Goal: Find specific page/section: Find specific page/section

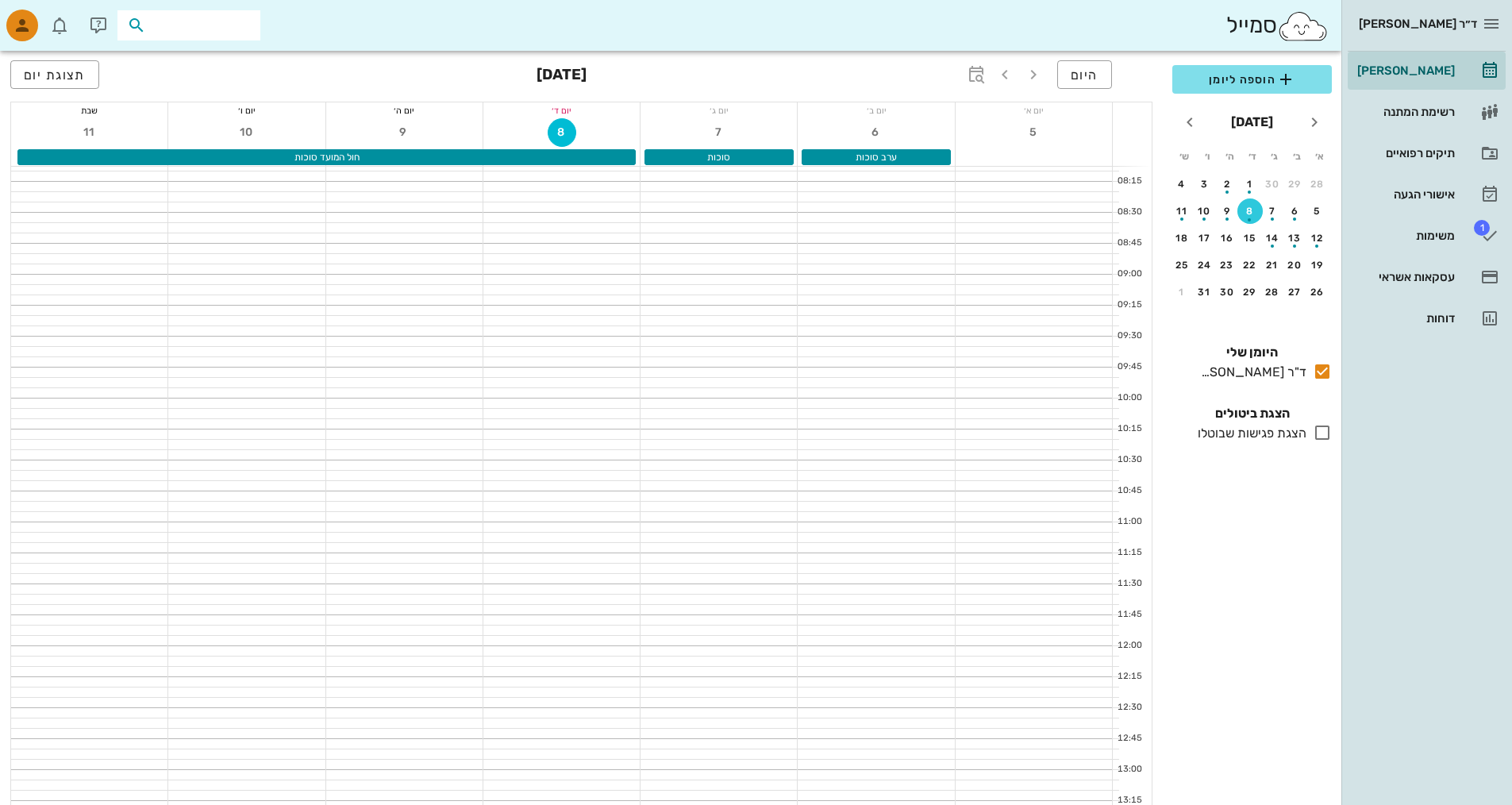
click at [202, 20] on input "text" at bounding box center [200, 25] width 102 height 21
type input "דל"
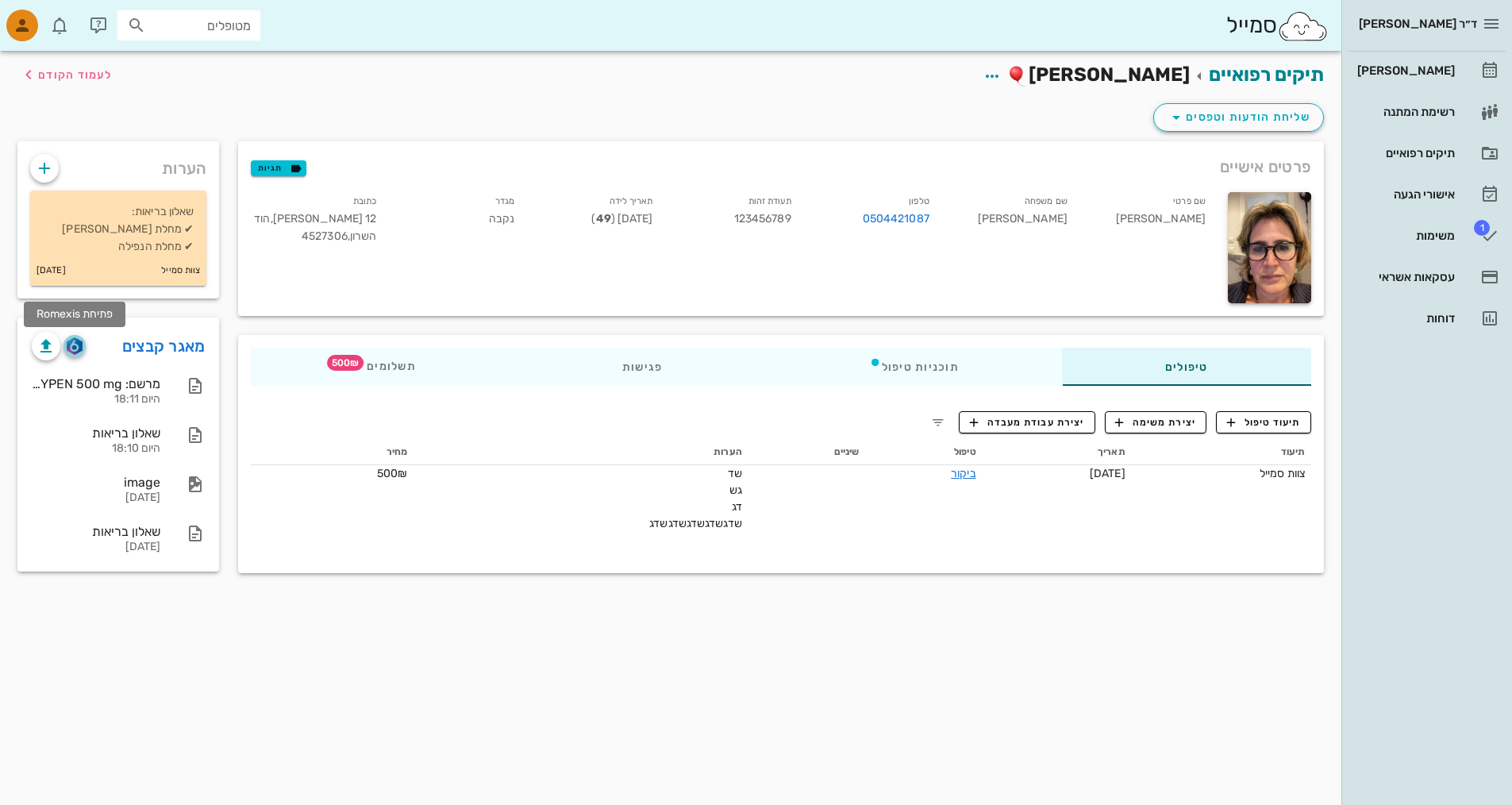
click at [69, 351] on img "button" at bounding box center [74, 346] width 15 height 18
click at [69, 346] on img "button" at bounding box center [74, 346] width 15 height 18
click at [1384, 76] on div "[PERSON_NAME]" at bounding box center [1404, 71] width 101 height 13
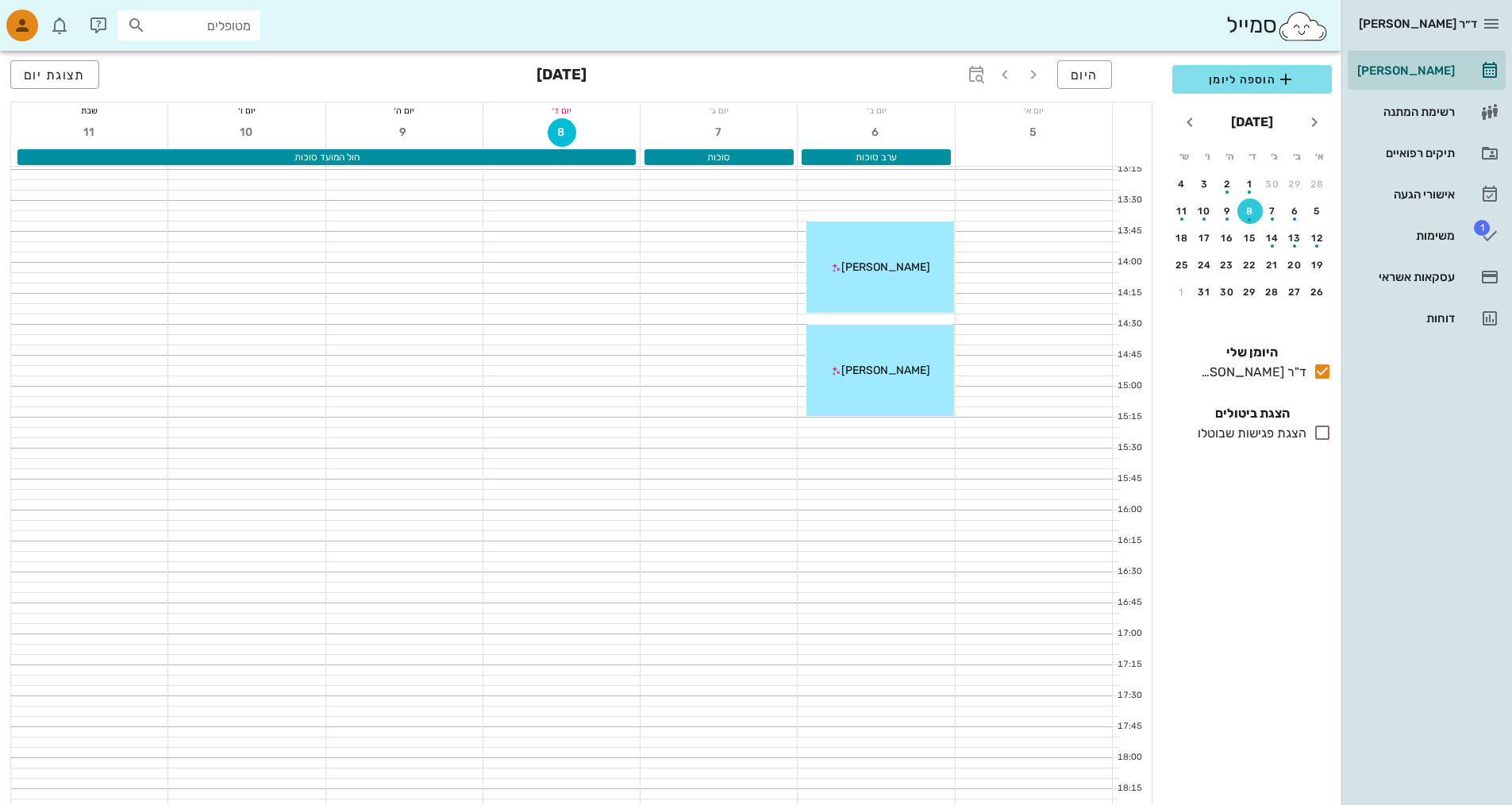
scroll to position [623, 0]
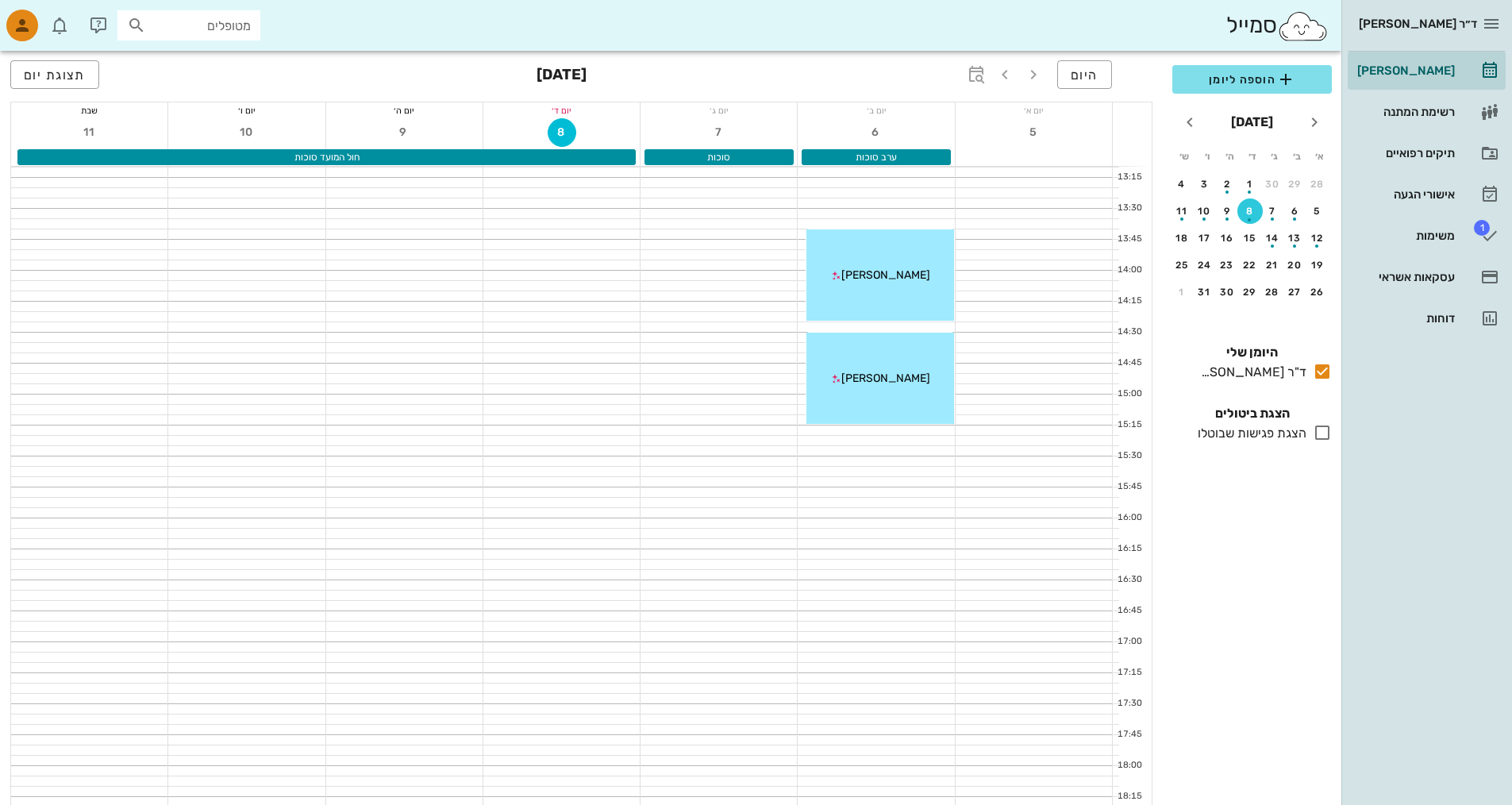
click at [206, 32] on input "מטופלים" at bounding box center [200, 25] width 102 height 21
type input "דל"
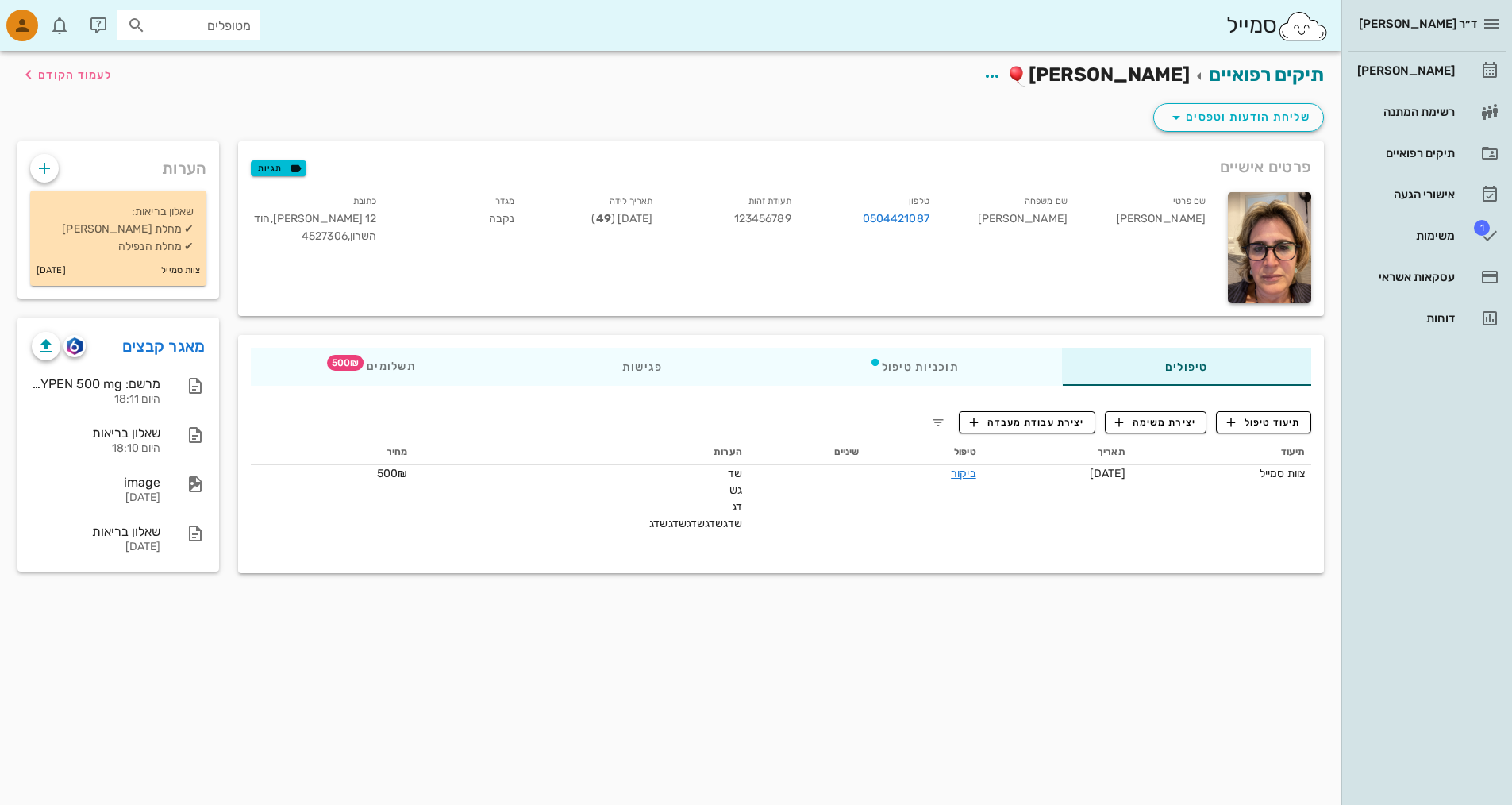
click at [336, 316] on div "פרטים אישיים תגיות שם פרטי דליה שם משפחה חיים טלפון 0504421087 תעודת זהות 12345…" at bounding box center [780, 229] width 1105 height 194
click at [77, 348] on img "button" at bounding box center [74, 346] width 15 height 18
click at [139, 381] on div "Romexis 3" at bounding box center [96, 384] width 129 height 15
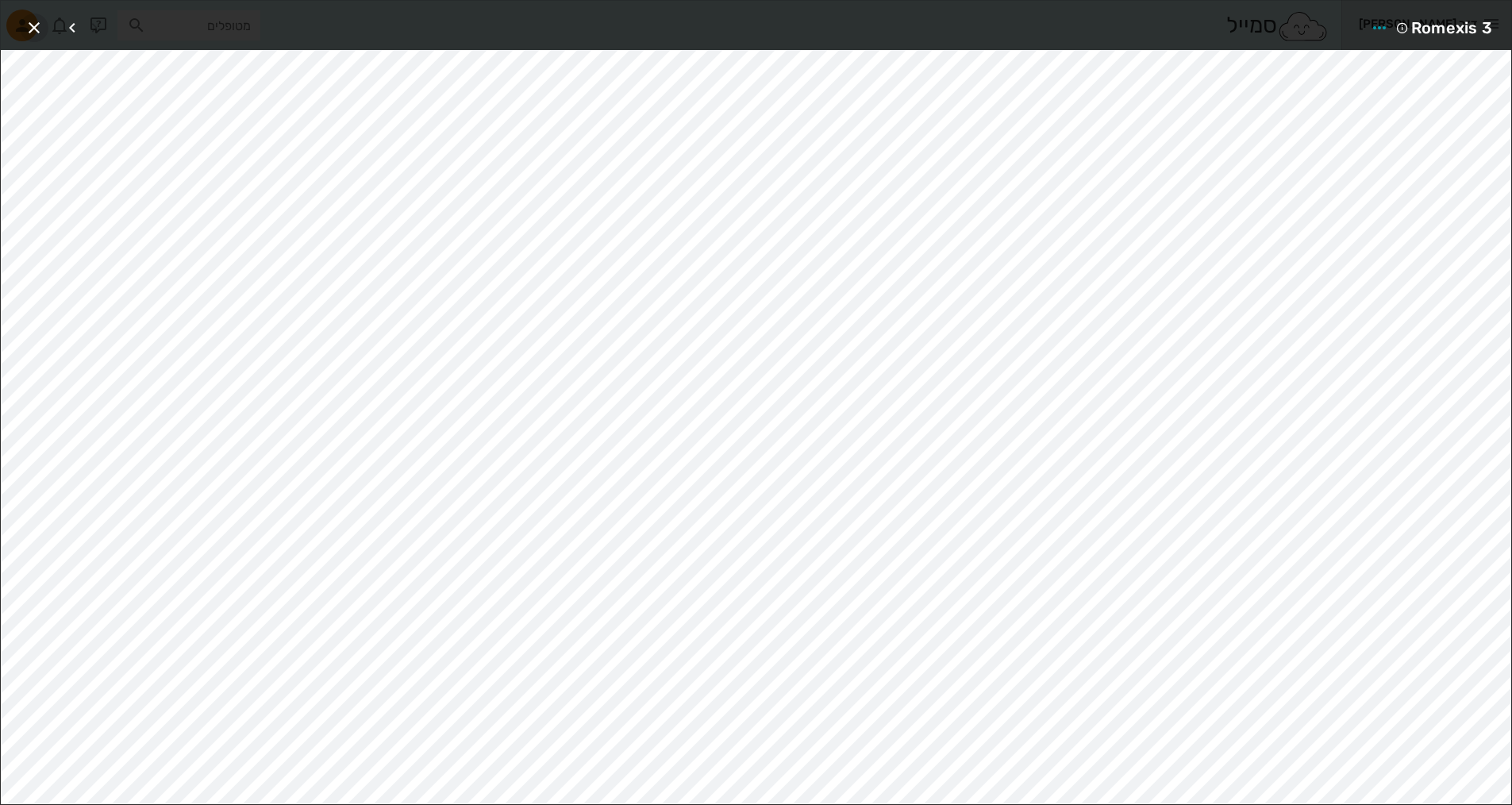
click at [38, 28] on icon "button" at bounding box center [34, 27] width 19 height 19
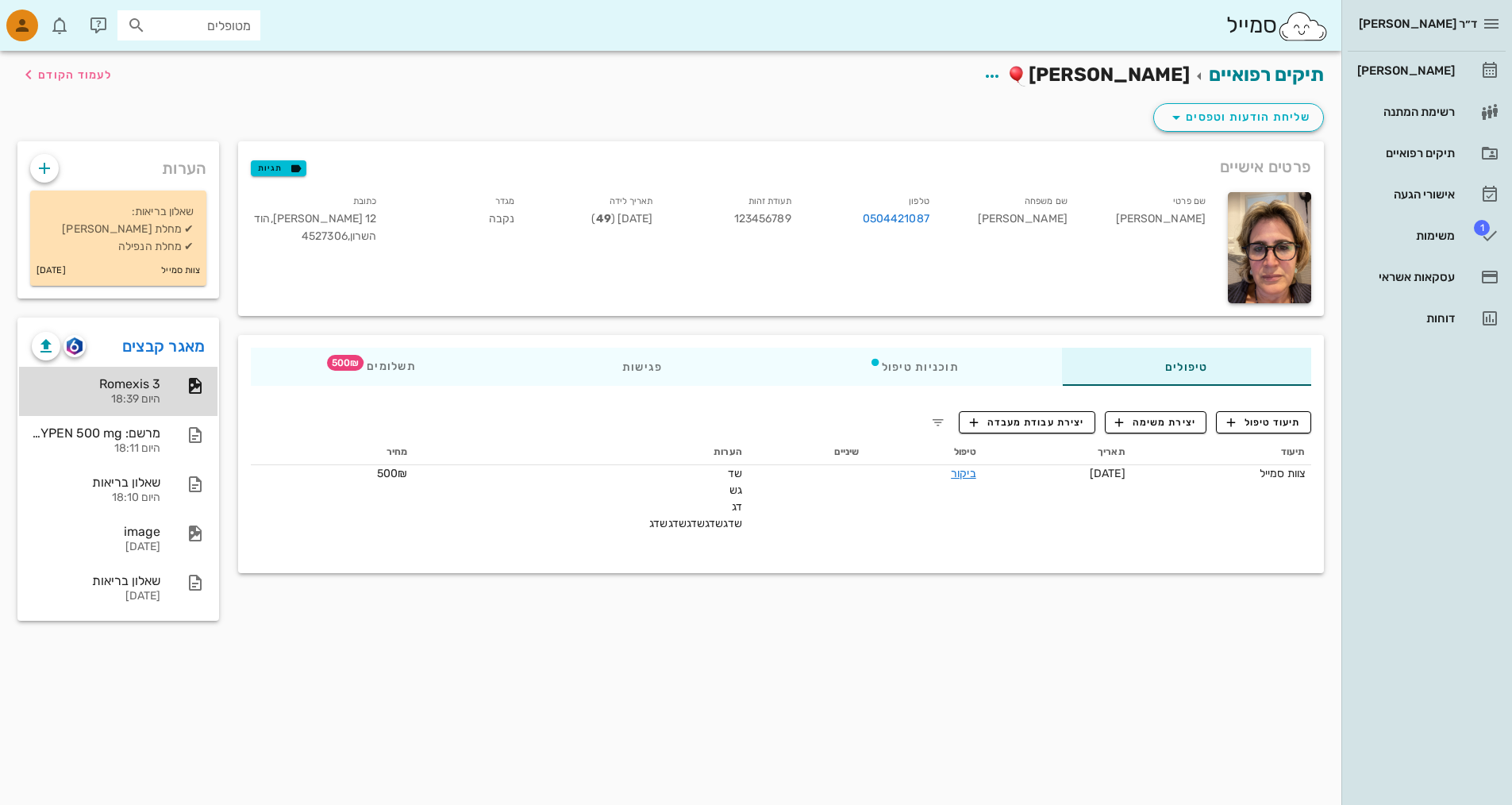
click at [125, 393] on div "היום 18:39" at bounding box center [96, 400] width 129 height 13
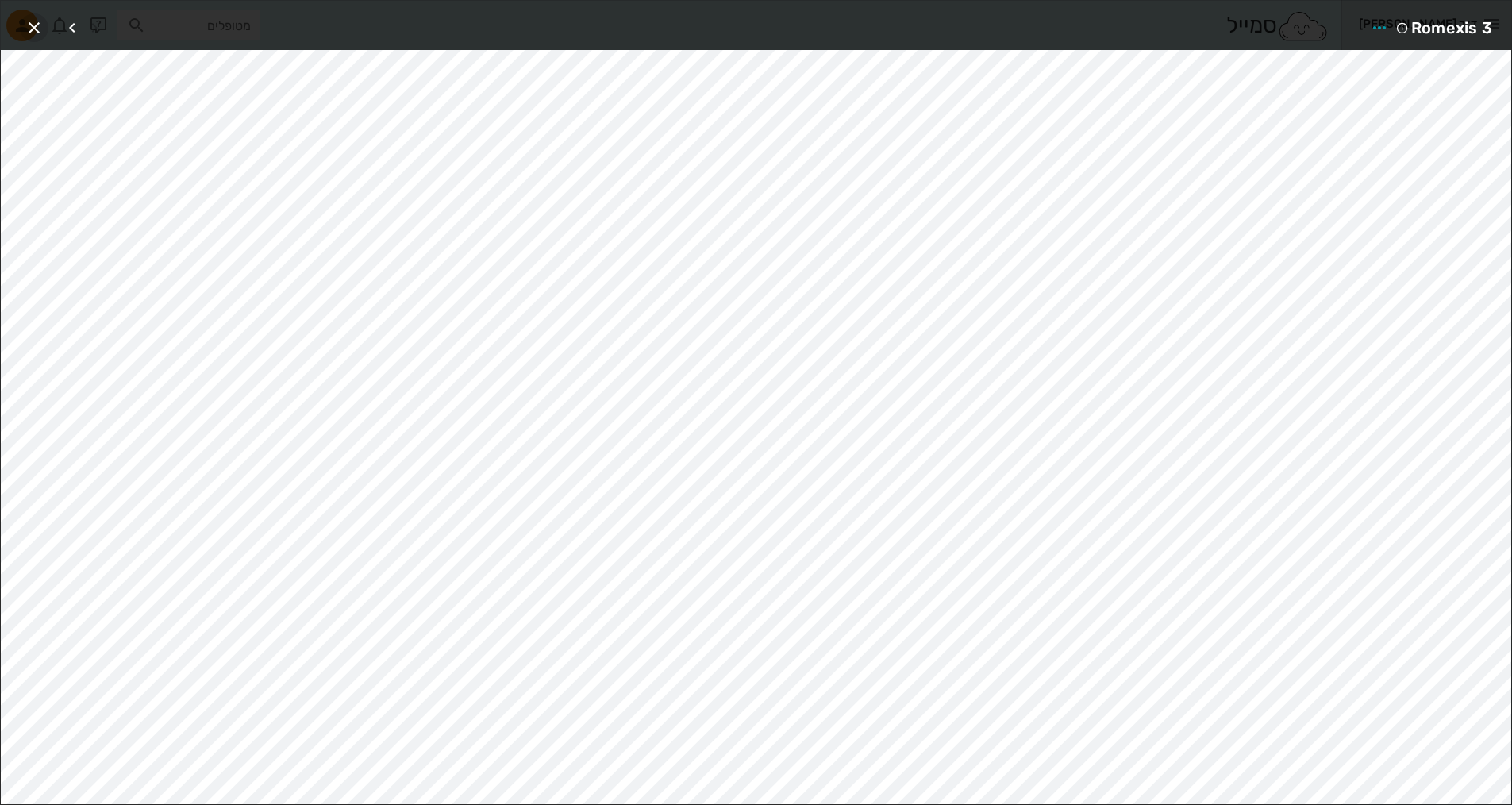
click at [32, 22] on icon "button" at bounding box center [34, 27] width 19 height 19
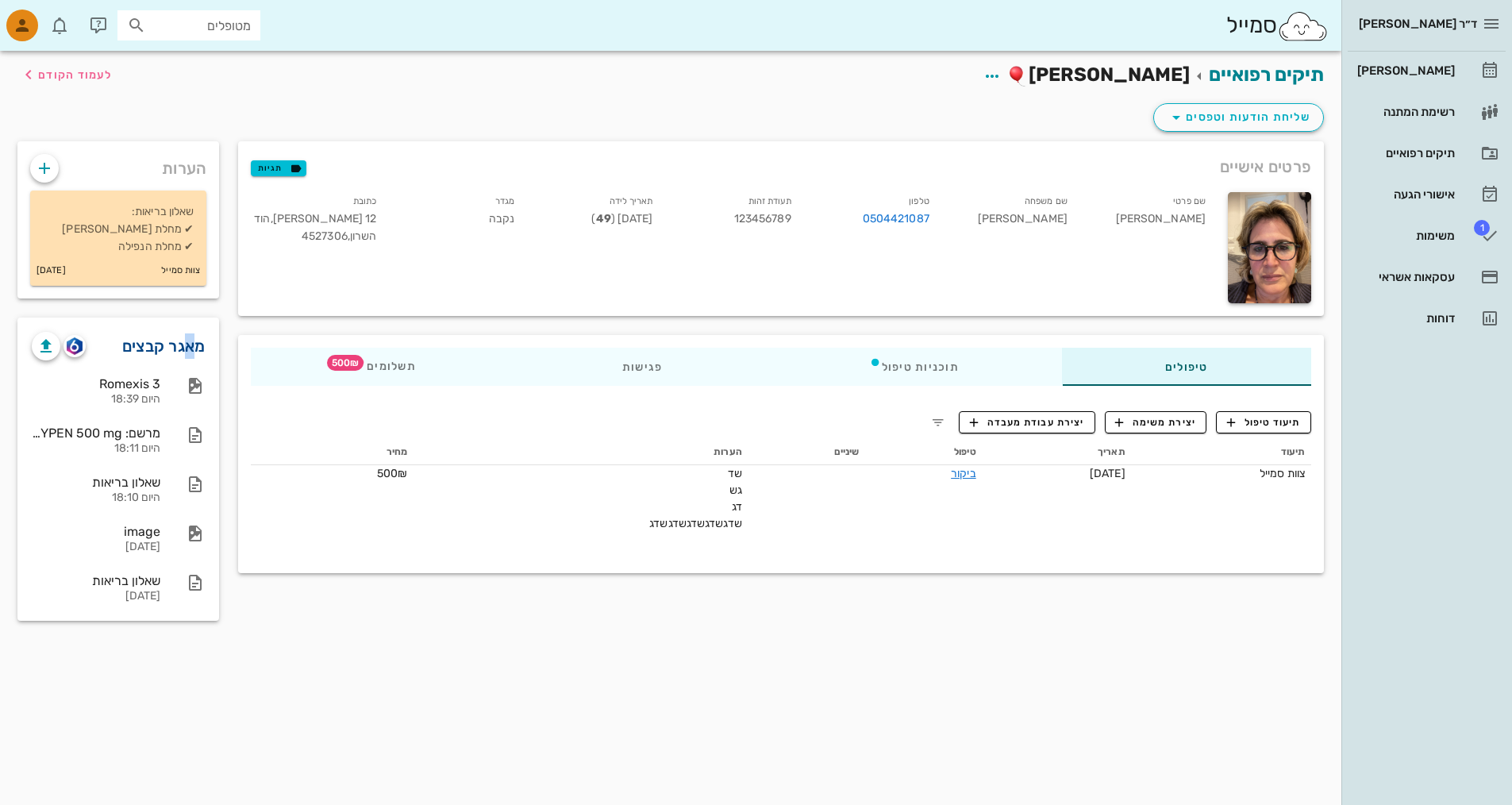
drag, startPoint x: 186, startPoint y: 346, endPoint x: 168, endPoint y: 347, distance: 18.0
click at [181, 346] on link "מאגר קבצים" at bounding box center [164, 346] width 84 height 25
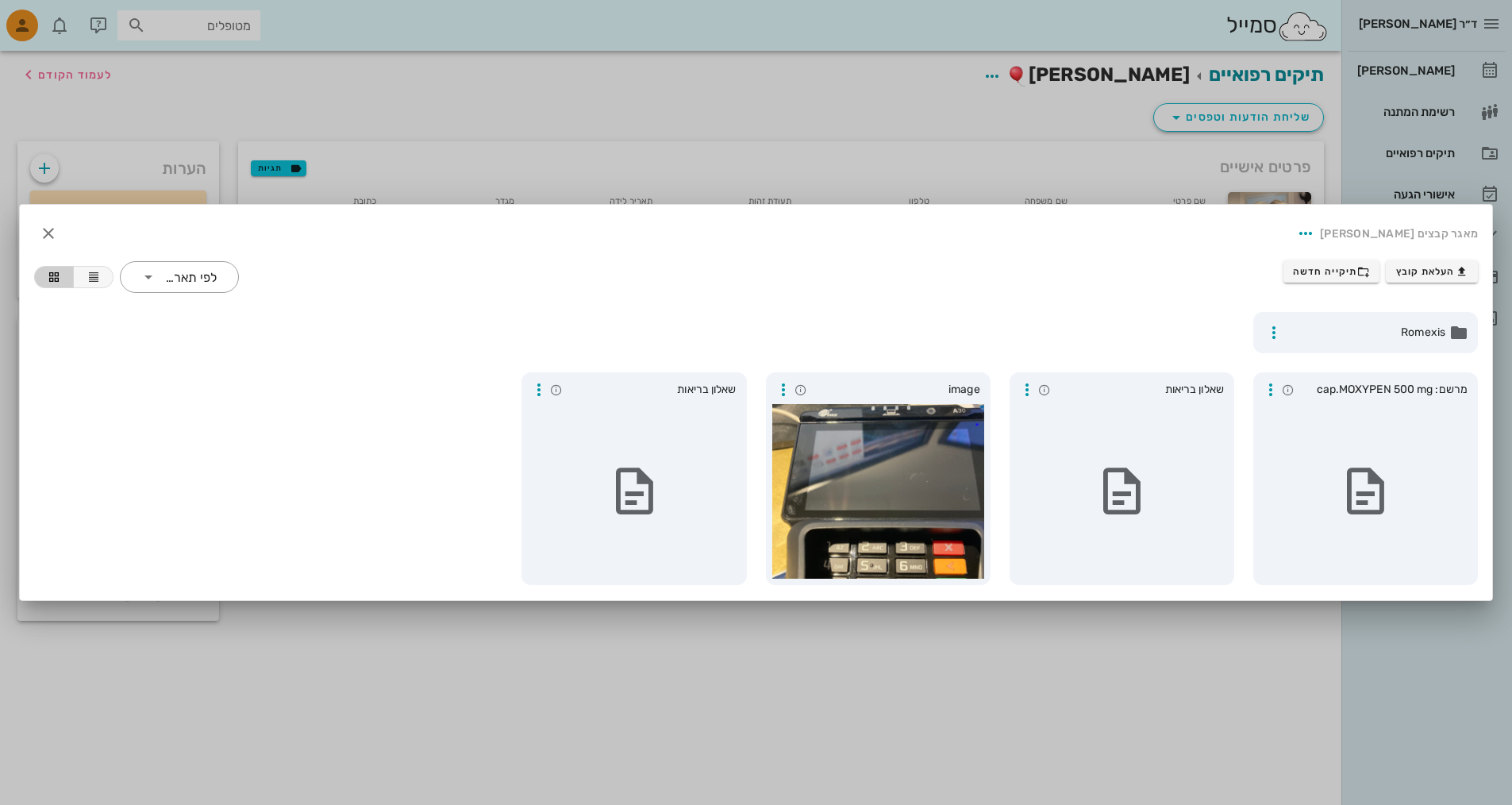
click at [283, 161] on div at bounding box center [756, 402] width 1512 height 805
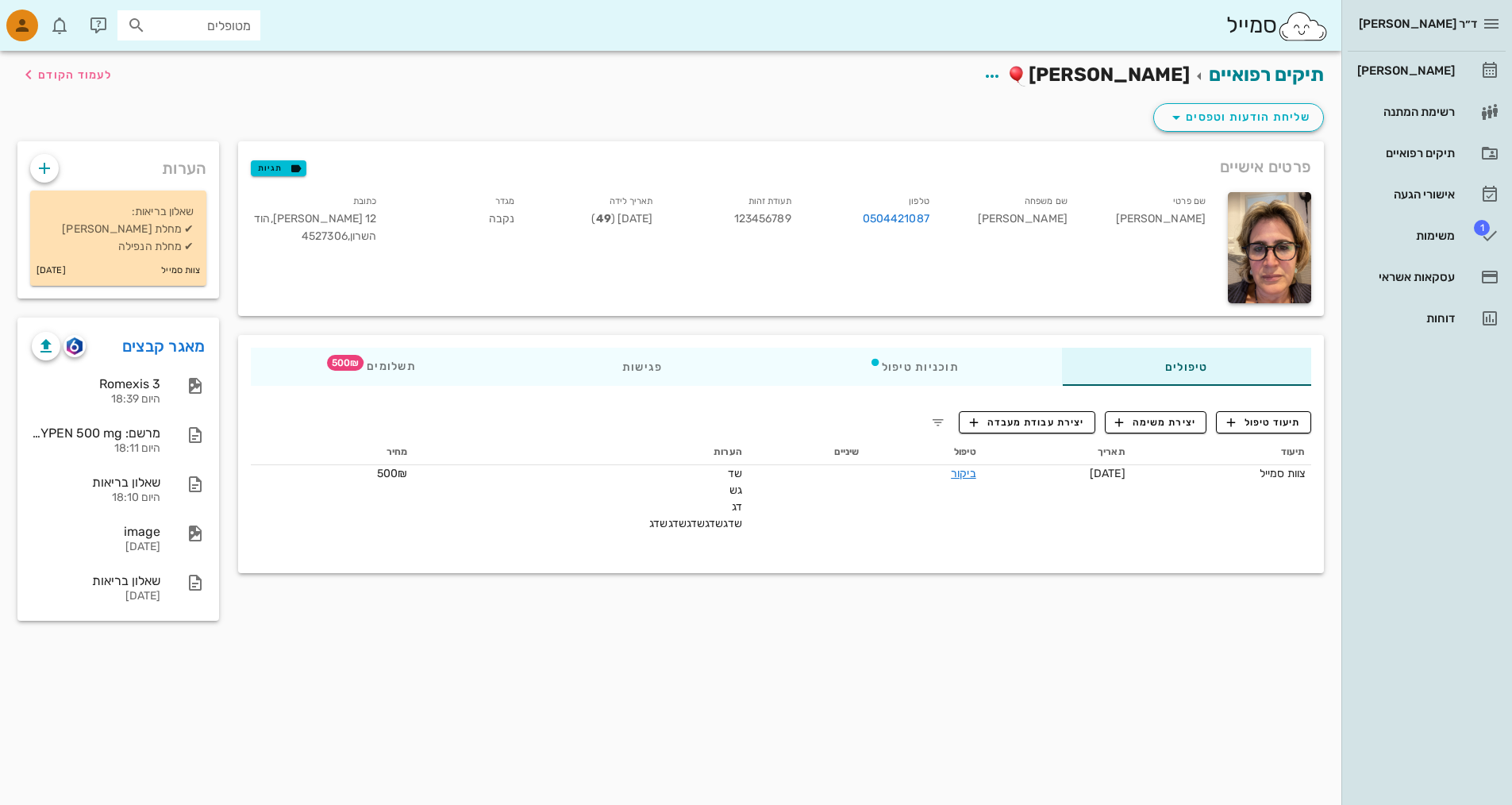
click at [296, 270] on div "שם פרטי דליה שם משפחה חיים טלפון 0504421087 תעודת זהות 123456789 תאריך לידה 06-…" at bounding box center [730, 247] width 977 height 130
